Goal: Leave review/rating: Share an evaluation or opinion about a product, service, or content

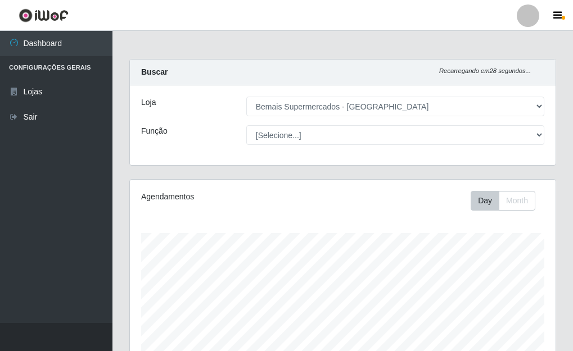
select select "249"
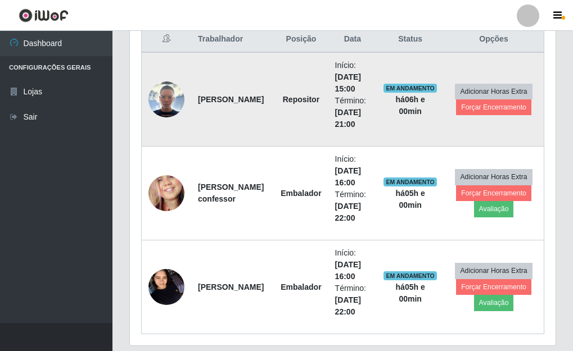
scroll to position [476, 0]
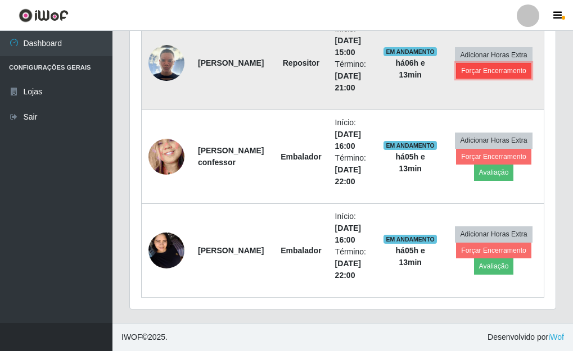
click at [498, 69] on button "Forçar Encerramento" at bounding box center [493, 71] width 75 height 16
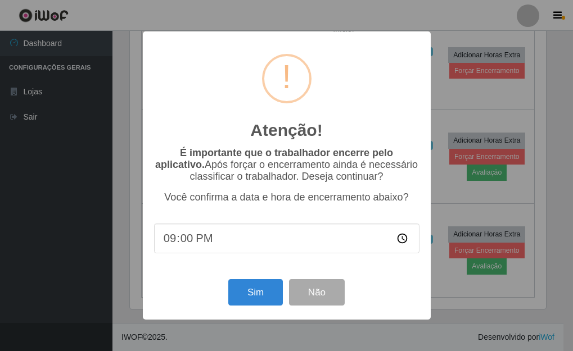
scroll to position [233, 419]
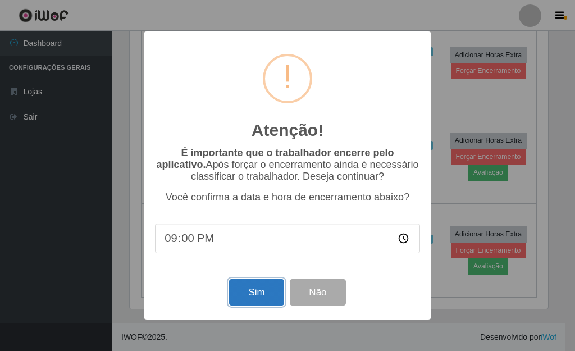
drag, startPoint x: 280, startPoint y: 302, endPoint x: 265, endPoint y: 302, distance: 15.7
click at [265, 302] on button "Sim" at bounding box center [256, 292] width 54 height 26
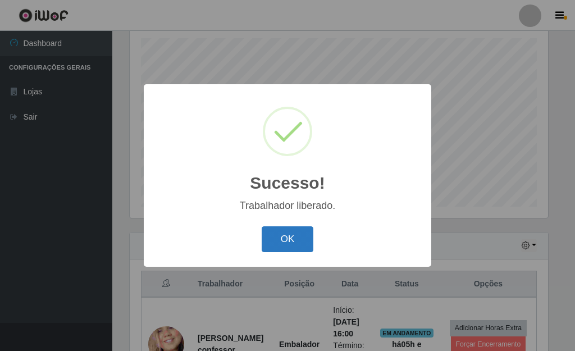
click at [273, 235] on button "OK" at bounding box center [288, 239] width 52 height 26
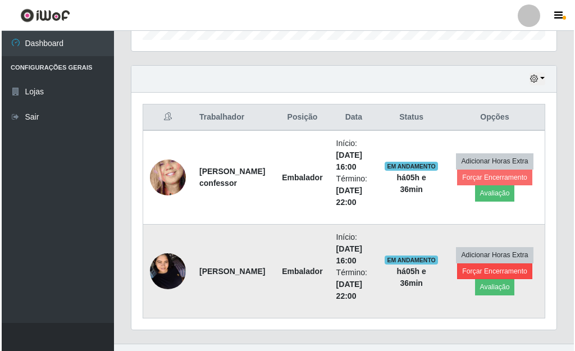
scroll to position [383, 0]
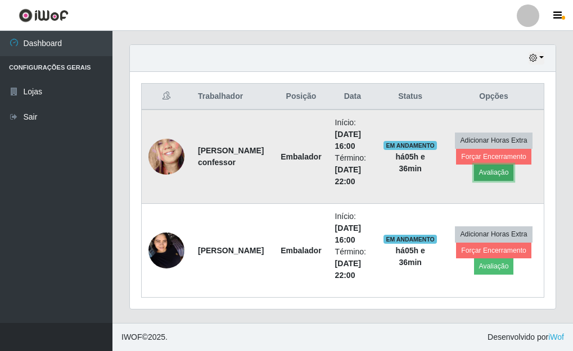
click at [498, 174] on button "Avaliação" at bounding box center [494, 173] width 40 height 16
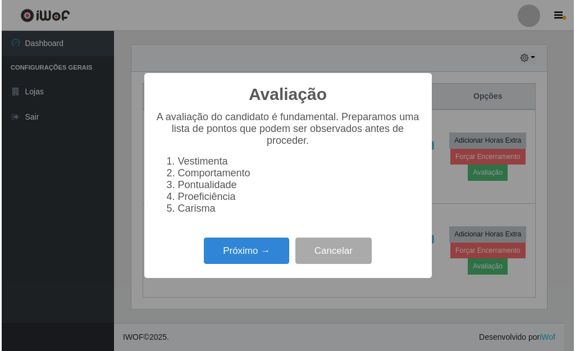
scroll to position [233, 419]
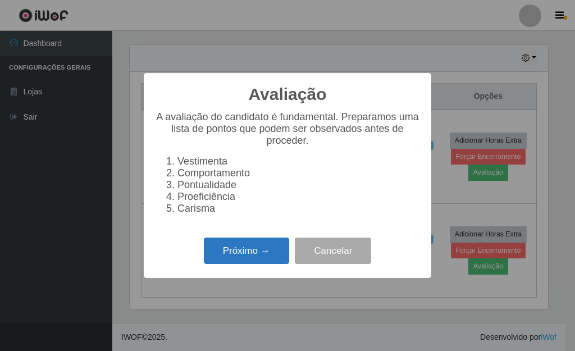
click at [267, 254] on button "Próximo →" at bounding box center [246, 251] width 85 height 26
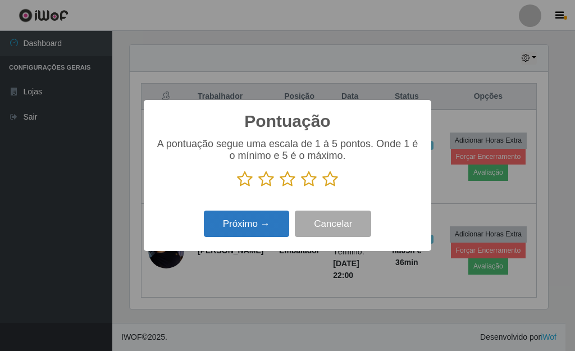
scroll to position [561596, 561410]
click at [330, 175] on icon at bounding box center [330, 179] width 16 height 17
click at [322, 188] on input "radio" at bounding box center [322, 188] width 0 height 0
click at [271, 222] on button "Próximo →" at bounding box center [246, 224] width 85 height 26
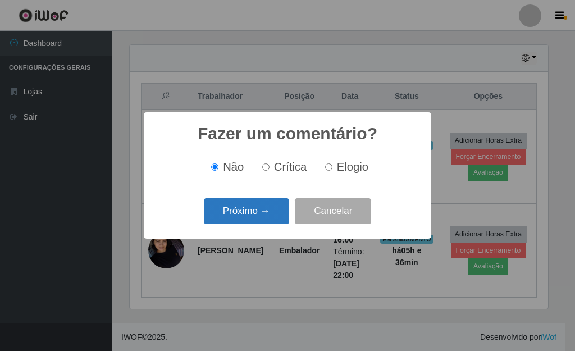
click at [264, 219] on button "Próximo →" at bounding box center [246, 211] width 85 height 26
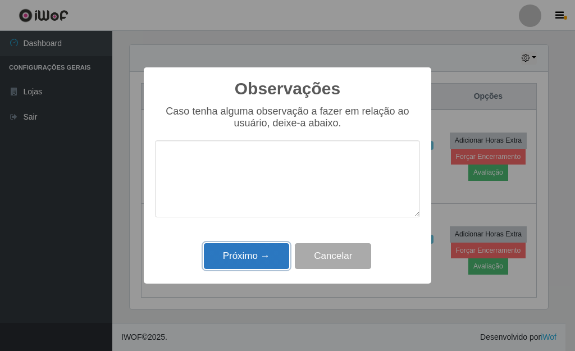
click at [250, 251] on button "Próximo →" at bounding box center [246, 256] width 85 height 26
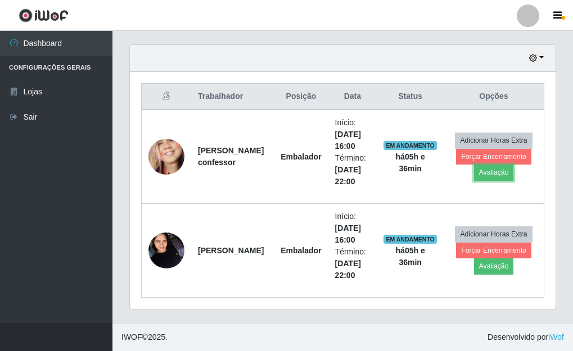
scroll to position [233, 425]
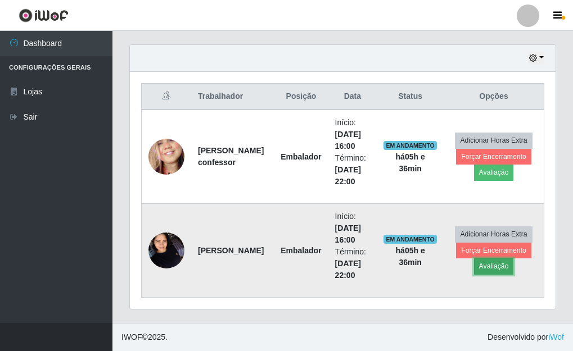
click at [499, 267] on button "Avaliação" at bounding box center [494, 266] width 40 height 16
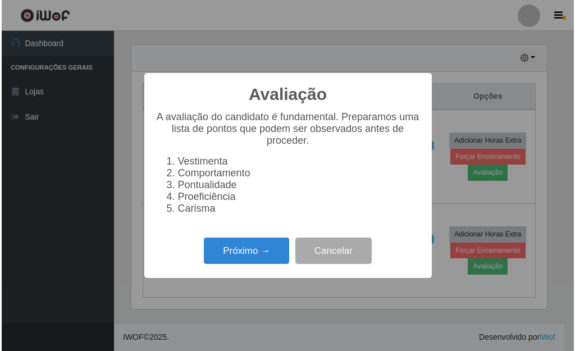
scroll to position [233, 419]
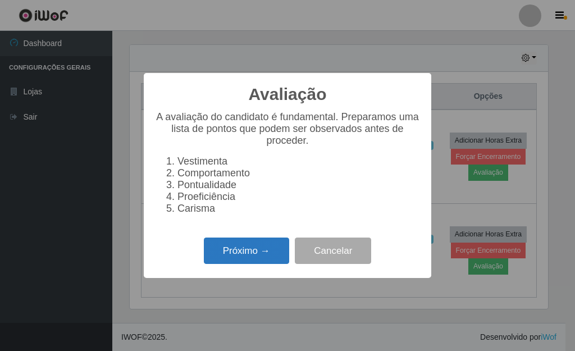
click at [261, 261] on button "Próximo →" at bounding box center [246, 251] width 85 height 26
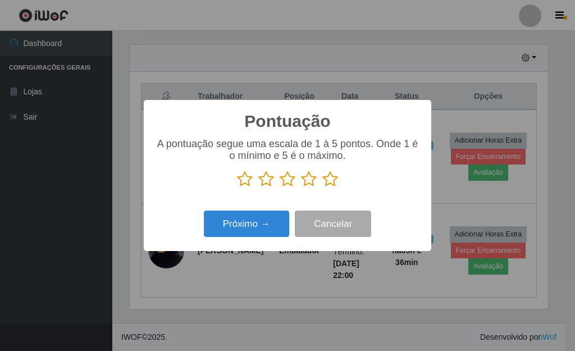
click at [334, 183] on icon at bounding box center [330, 179] width 16 height 17
click at [322, 188] on input "radio" at bounding box center [322, 188] width 0 height 0
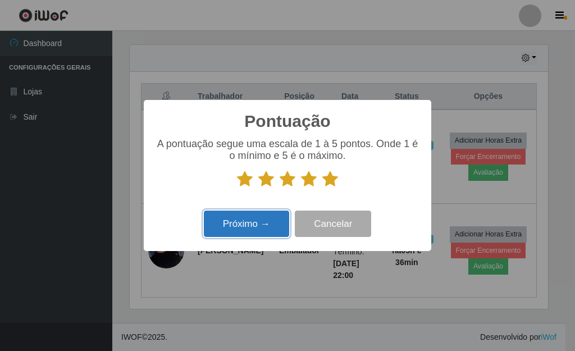
click at [275, 224] on button "Próximo →" at bounding box center [246, 224] width 85 height 26
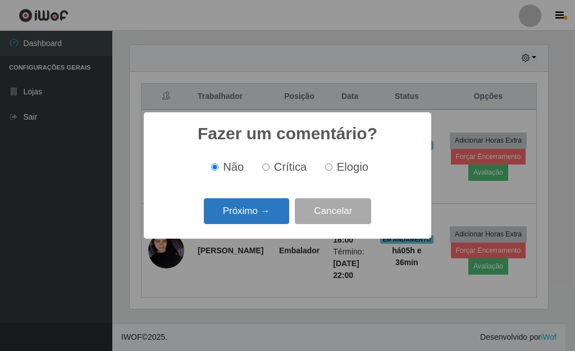
click at [270, 219] on button "Próximo →" at bounding box center [246, 211] width 85 height 26
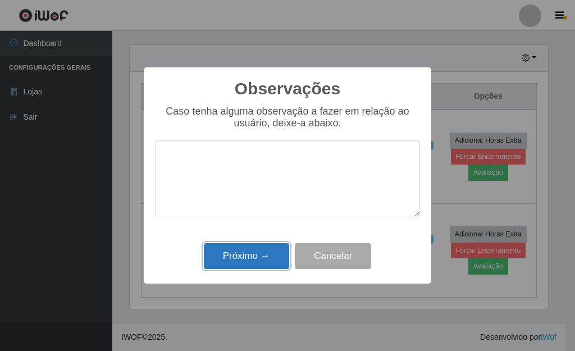
click at [262, 254] on button "Próximo →" at bounding box center [246, 256] width 85 height 26
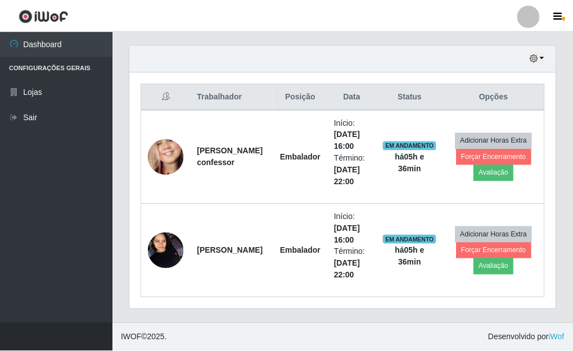
scroll to position [233, 425]
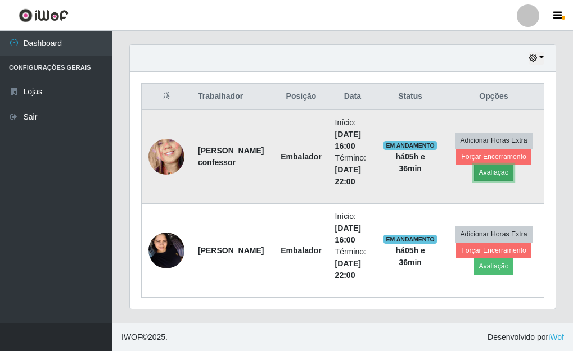
click at [489, 169] on button "Avaliação" at bounding box center [494, 173] width 40 height 16
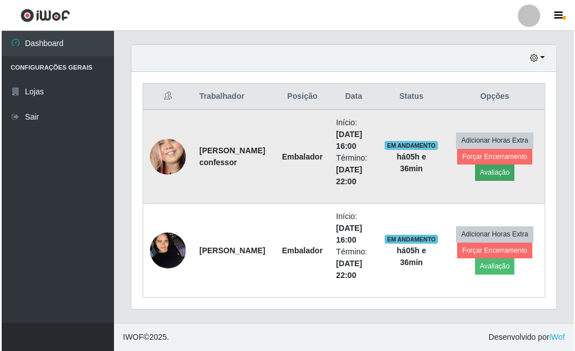
scroll to position [233, 419]
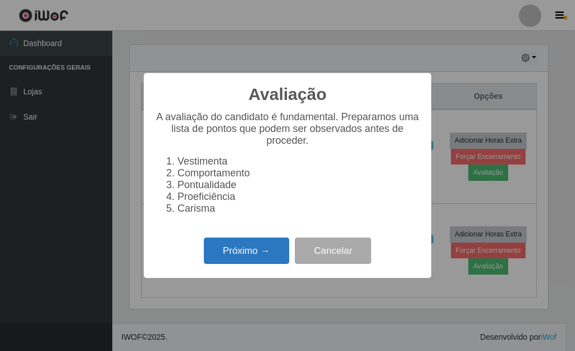
click at [255, 256] on button "Próximo →" at bounding box center [246, 251] width 85 height 26
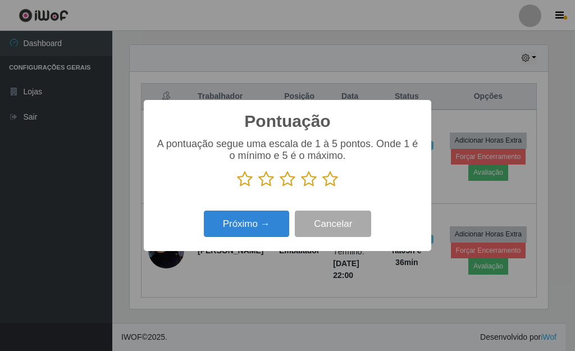
click at [339, 180] on p at bounding box center [287, 179] width 265 height 17
click at [329, 176] on icon at bounding box center [330, 179] width 16 height 17
click at [322, 188] on input "radio" at bounding box center [322, 188] width 0 height 0
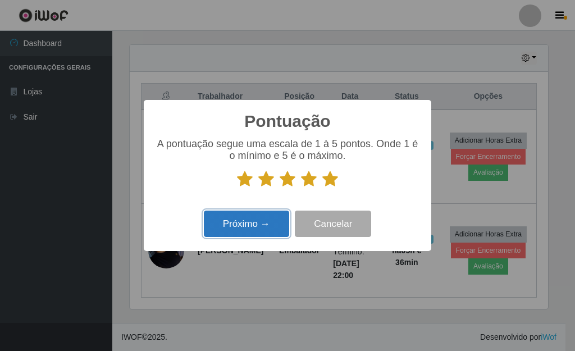
click at [257, 219] on button "Próximo →" at bounding box center [246, 224] width 85 height 26
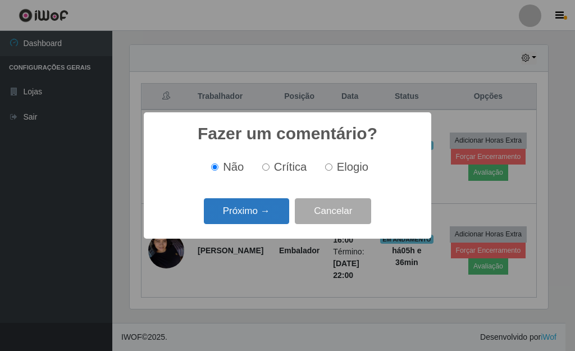
click at [257, 216] on button "Próximo →" at bounding box center [246, 211] width 85 height 26
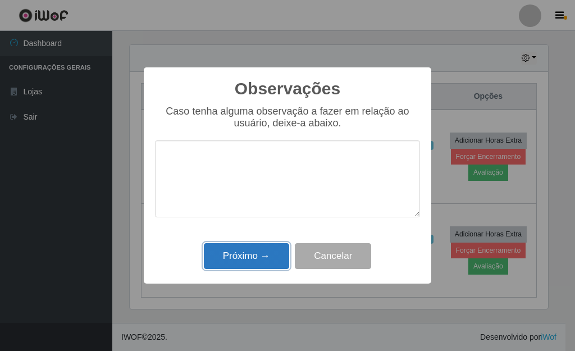
click at [262, 249] on button "Próximo →" at bounding box center [246, 256] width 85 height 26
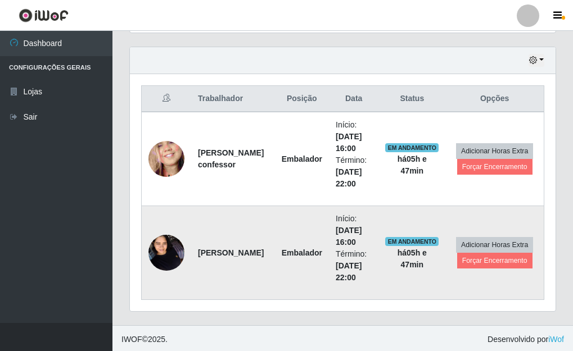
scroll to position [383, 0]
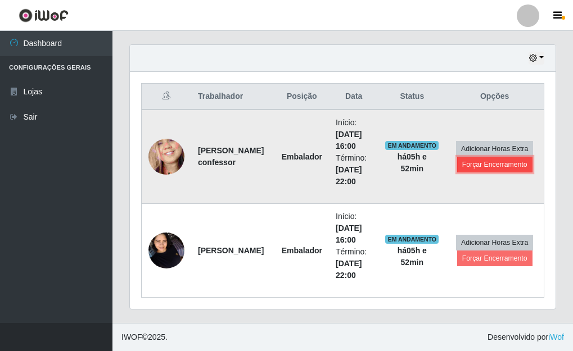
click at [490, 166] on button "Forçar Encerramento" at bounding box center [494, 165] width 75 height 16
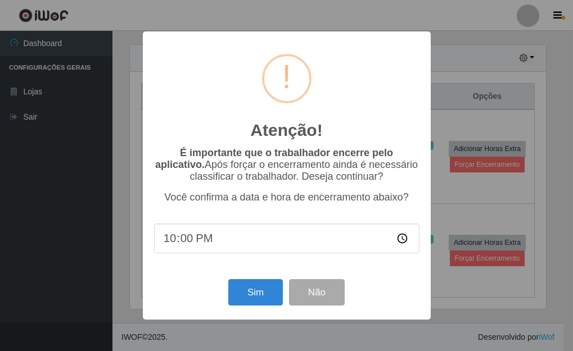
scroll to position [233, 419]
drag, startPoint x: 258, startPoint y: 301, endPoint x: 260, endPoint y: 292, distance: 9.1
click at [259, 299] on button "Sim" at bounding box center [256, 292] width 54 height 26
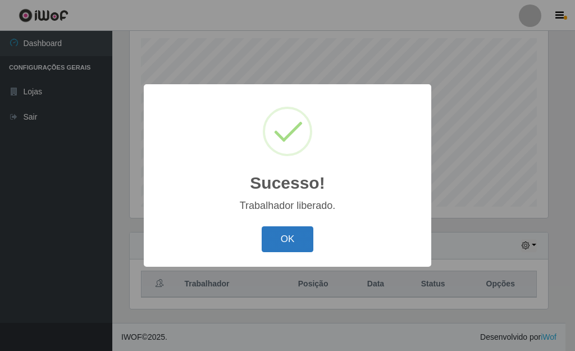
click at [293, 241] on button "OK" at bounding box center [288, 239] width 52 height 26
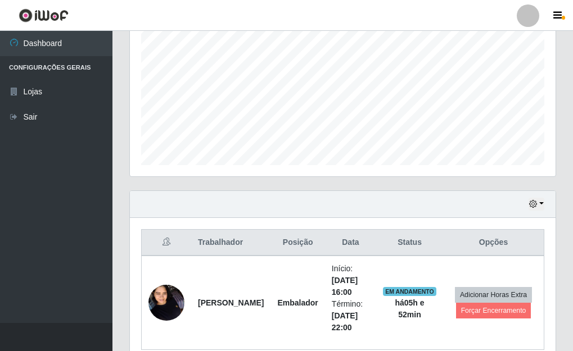
scroll to position [289, 0]
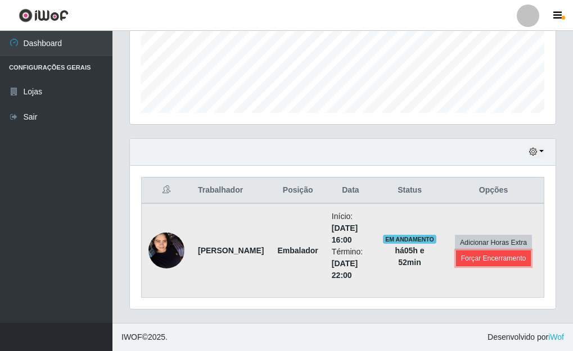
click at [506, 260] on button "Forçar Encerramento" at bounding box center [493, 259] width 75 height 16
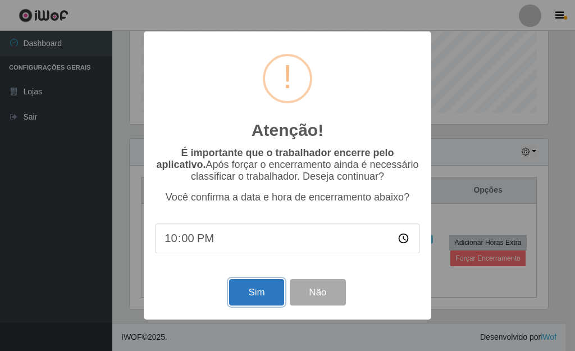
click at [259, 291] on button "Sim" at bounding box center [256, 292] width 54 height 26
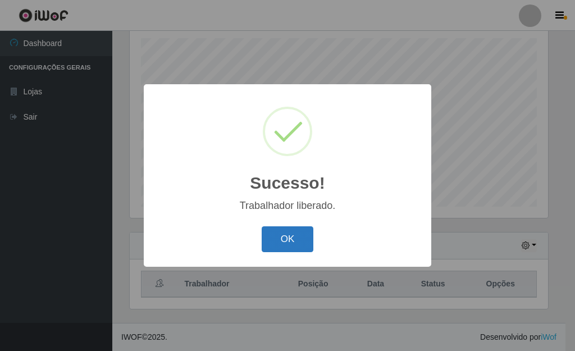
click at [290, 236] on button "OK" at bounding box center [288, 239] width 52 height 26
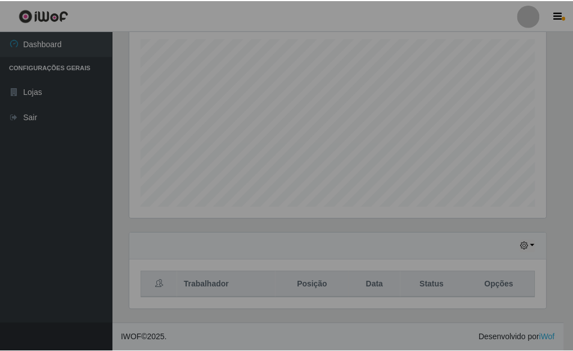
scroll to position [233, 425]
